Goal: Task Accomplishment & Management: Use online tool/utility

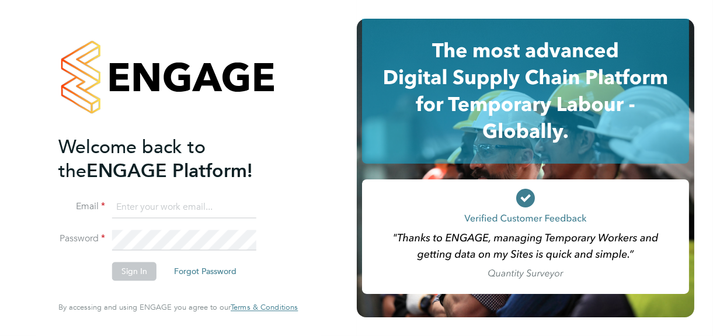
type input "jane@northbuildrecruit.com"
click at [137, 272] on button "Sign In" at bounding box center [134, 271] width 44 height 19
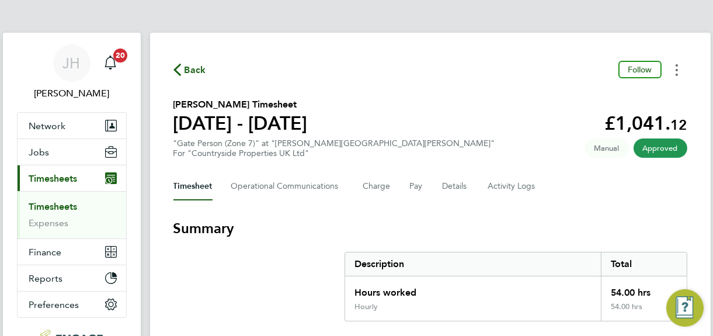
click at [675, 69] on circle "Timesheets Menu" at bounding box center [676, 70] width 2 height 2
click at [590, 93] on link "Download timesheet" at bounding box center [617, 95] width 140 height 23
